Goal: Check status: Check status

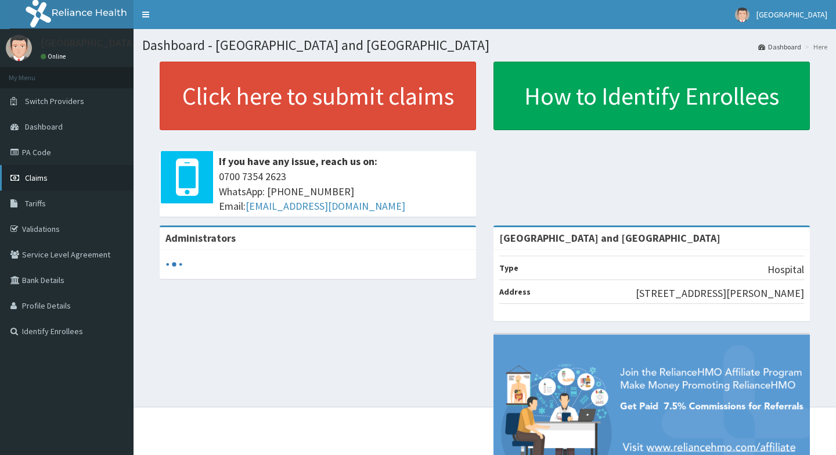
click at [49, 177] on link "Claims" at bounding box center [67, 178] width 134 height 26
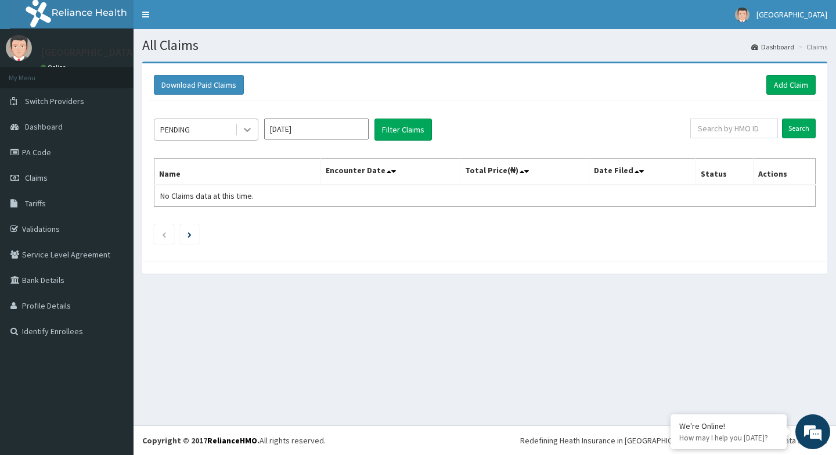
click at [252, 126] on icon at bounding box center [248, 130] width 12 height 12
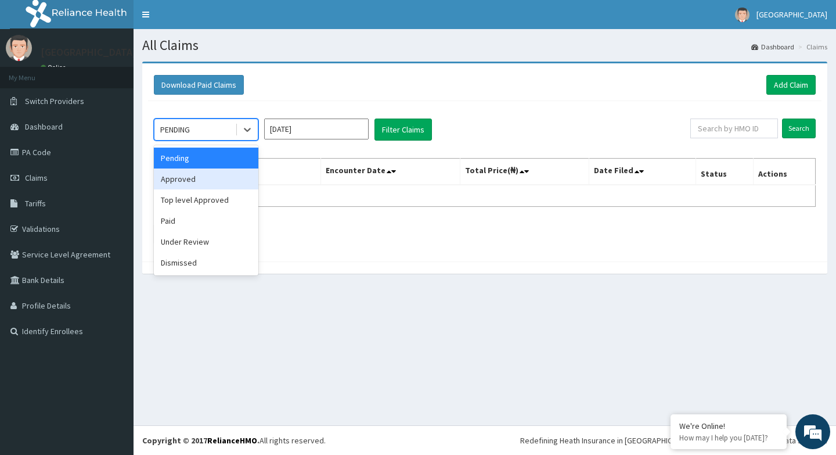
click at [206, 181] on div "Approved" at bounding box center [206, 178] width 105 height 21
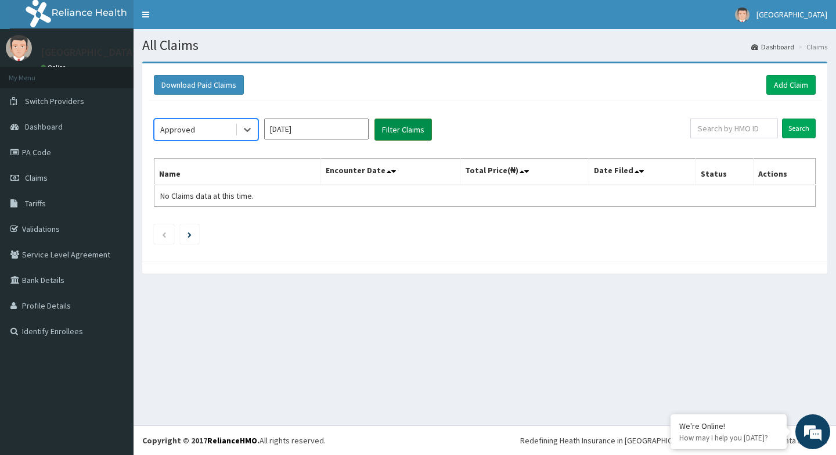
click at [411, 135] on button "Filter Claims" at bounding box center [404, 129] width 58 height 22
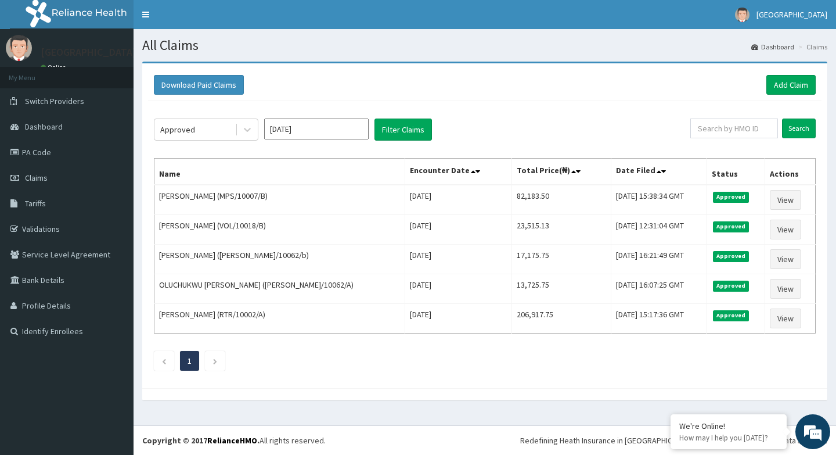
click at [153, 196] on div "Approved [DATE] Filter Claims Search Name Encounter Date Total Price(₦) Date Fi…" at bounding box center [485, 241] width 674 height 281
